Goal: Task Accomplishment & Management: Manage account settings

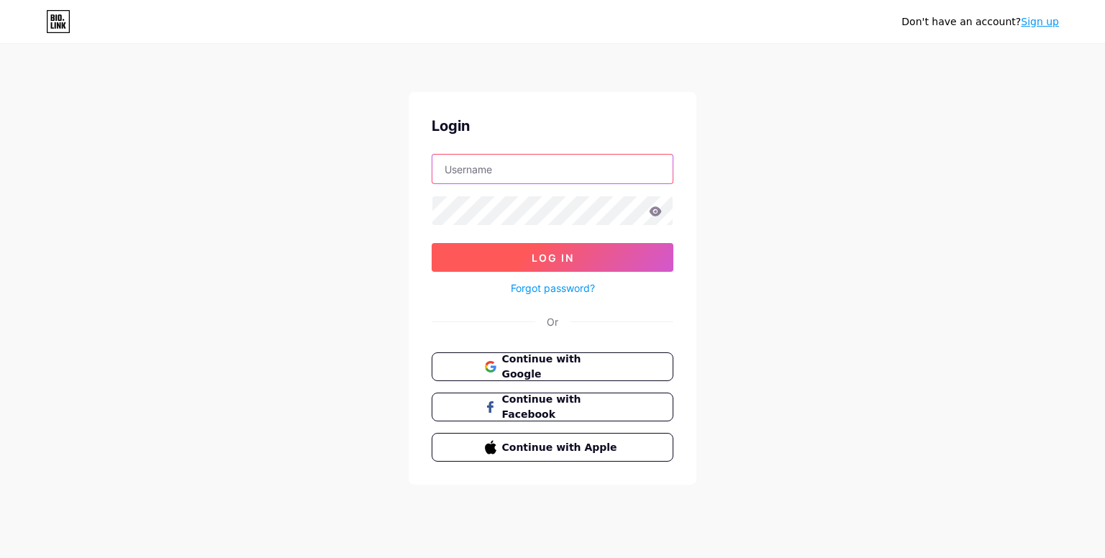
type input "[EMAIL_ADDRESS][DOMAIN_NAME]"
click at [508, 270] on button "Log In" at bounding box center [553, 257] width 242 height 29
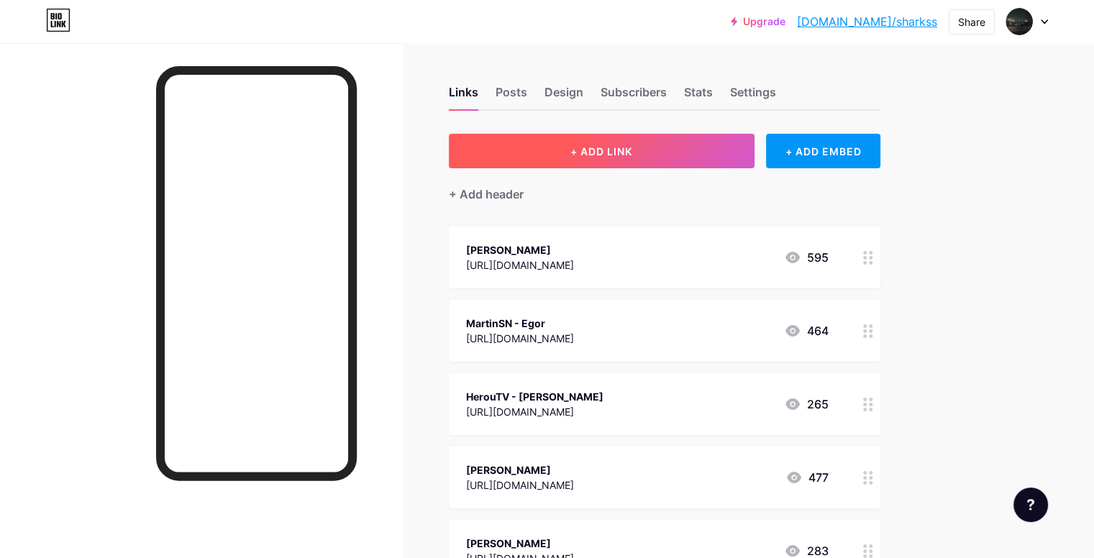
click at [542, 150] on button "+ ADD LINK" at bounding box center [602, 151] width 306 height 35
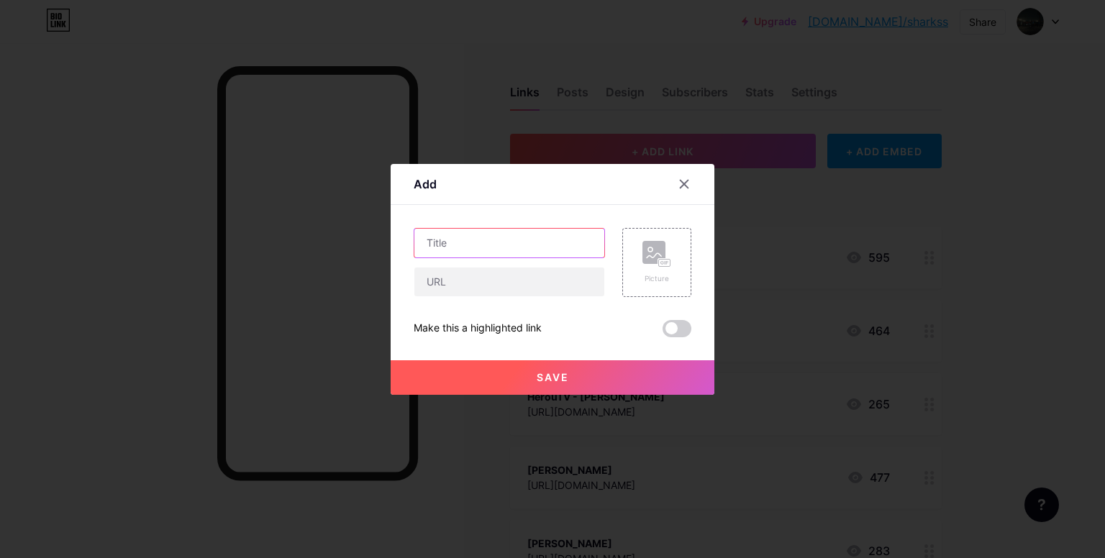
click at [472, 247] on input "text" at bounding box center [509, 243] width 190 height 29
click at [468, 278] on input "text" at bounding box center [509, 282] width 190 height 29
paste input "[URL][DOMAIN_NAME]"
drag, startPoint x: 555, startPoint y: 281, endPoint x: 508, endPoint y: 285, distance: 47.7
click at [508, 285] on input "[URL][DOMAIN_NAME]" at bounding box center [509, 282] width 190 height 29
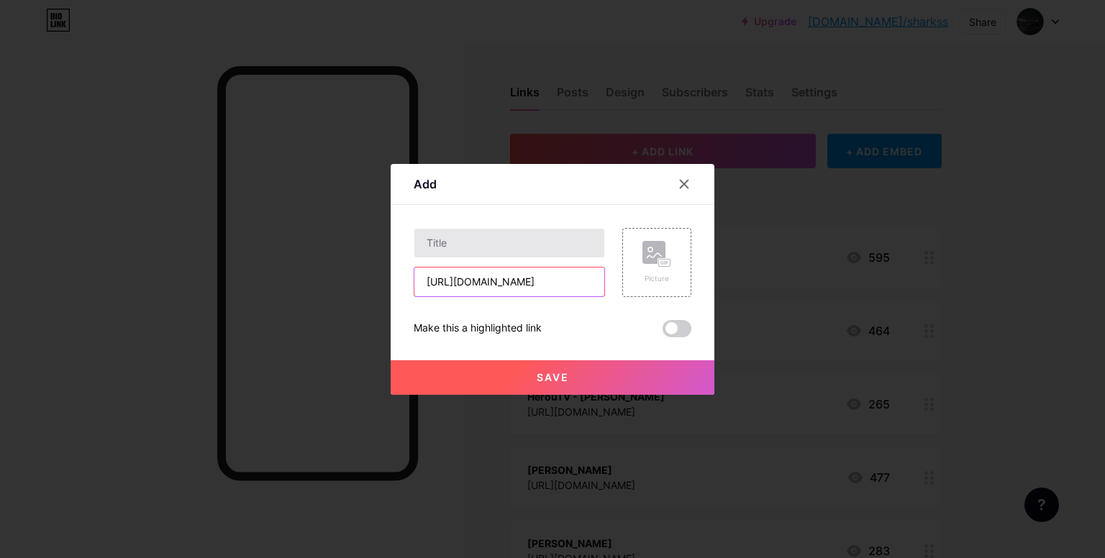
type input "[URL][DOMAIN_NAME]"
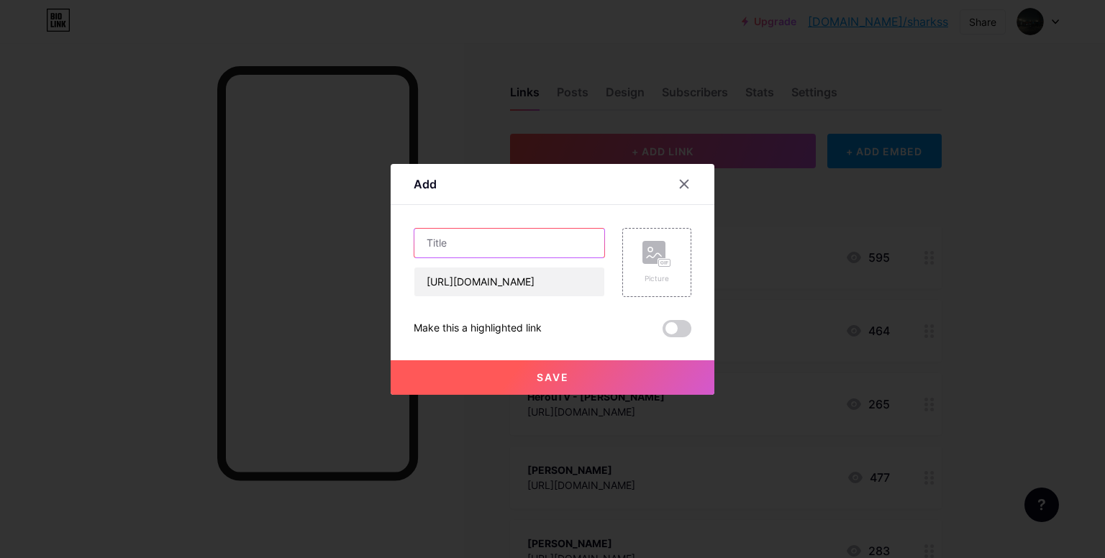
click at [495, 242] on input "text" at bounding box center [509, 243] width 190 height 29
paste input "zghostyz"
type input "zghostyz"
click at [512, 372] on button "Save" at bounding box center [553, 377] width 324 height 35
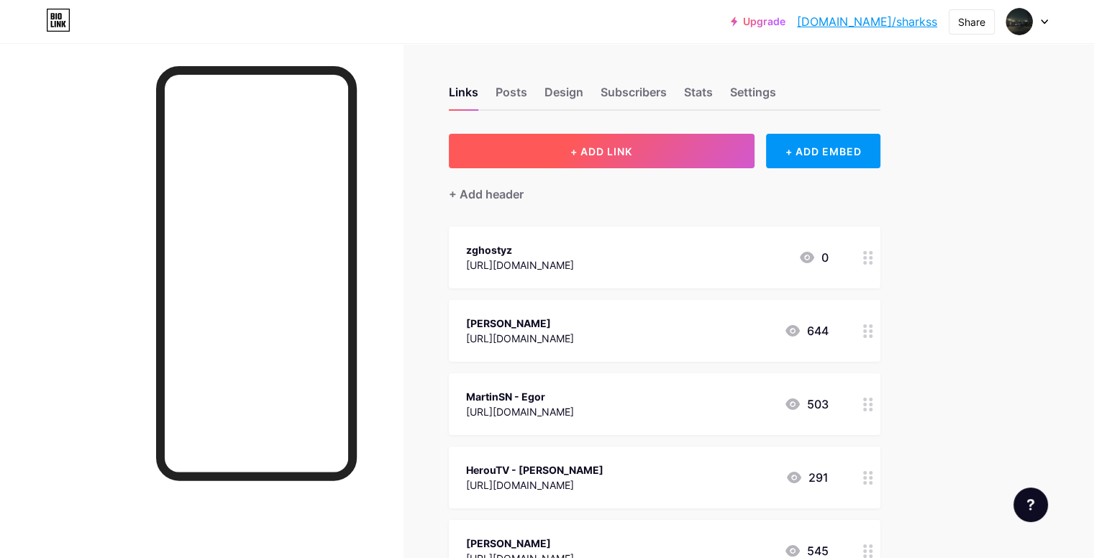
click at [575, 150] on button "+ ADD LINK" at bounding box center [602, 151] width 306 height 35
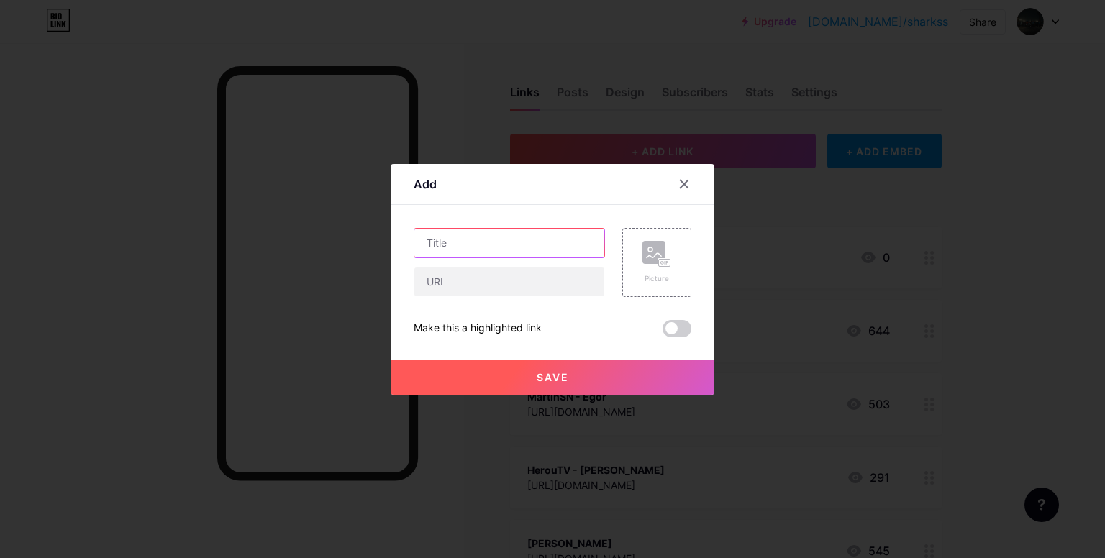
click at [544, 237] on input "text" at bounding box center [509, 243] width 190 height 29
paste input "[URL][DOMAIN_NAME]"
type input "[URL][DOMAIN_NAME]"
click at [509, 275] on input "text" at bounding box center [509, 282] width 190 height 29
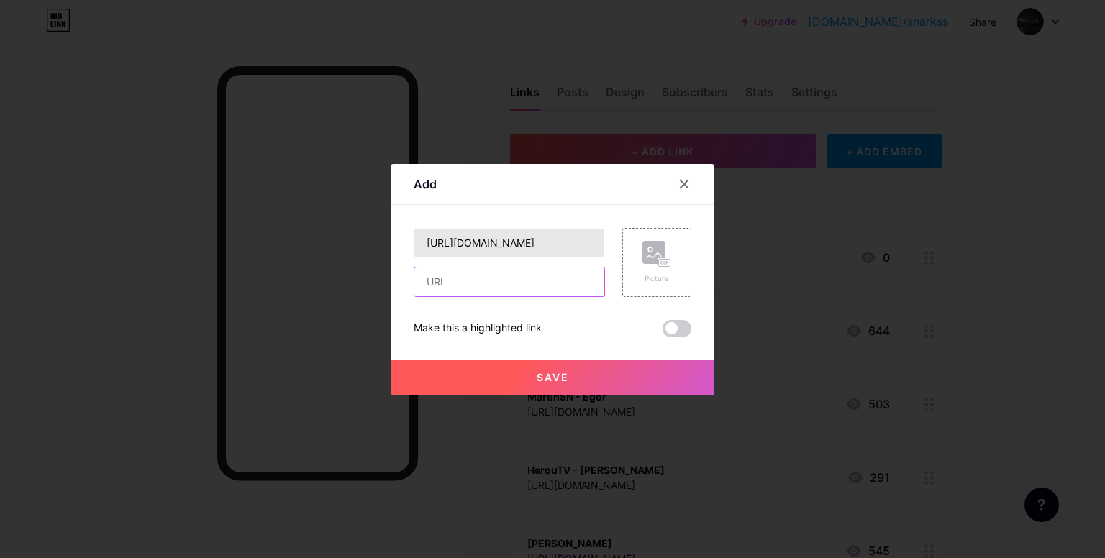
paste input "[URL][DOMAIN_NAME]"
type input "[URL][DOMAIN_NAME]"
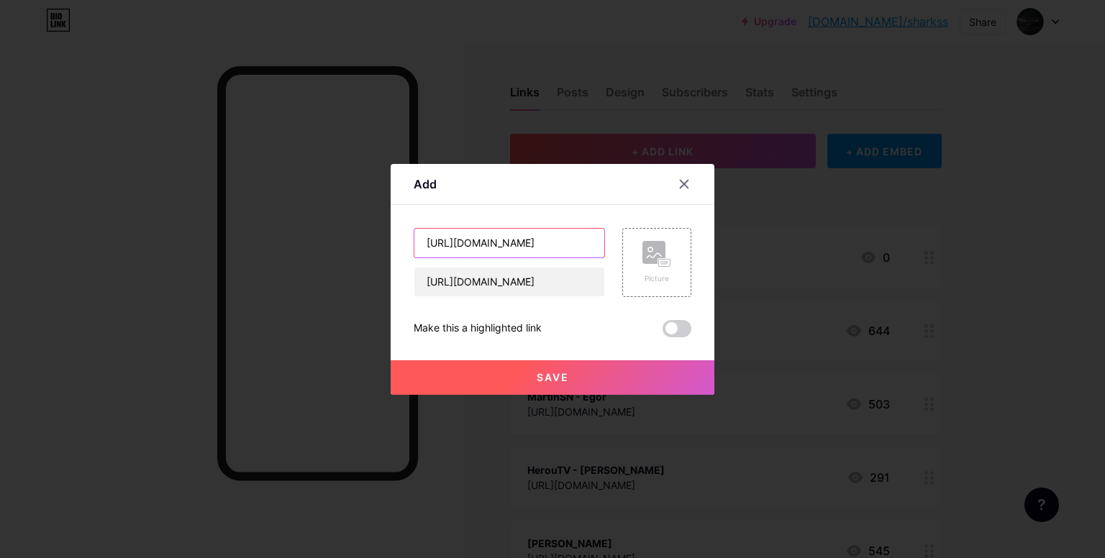
drag, startPoint x: 506, startPoint y: 242, endPoint x: 219, endPoint y: 252, distance: 287.9
click at [219, 252] on div "Add Content YouTube Play YouTube video without leaving your page. ADD Vimeo Pla…" at bounding box center [552, 279] width 1105 height 558
type input "nottdavidd"
click at [491, 369] on button "Save" at bounding box center [553, 377] width 324 height 35
